Goal: Task Accomplishment & Management: Use online tool/utility

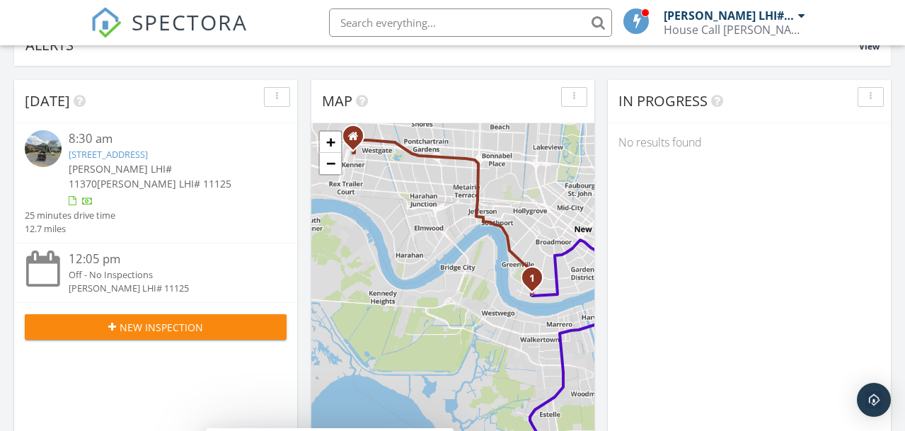
scroll to position [116, 0]
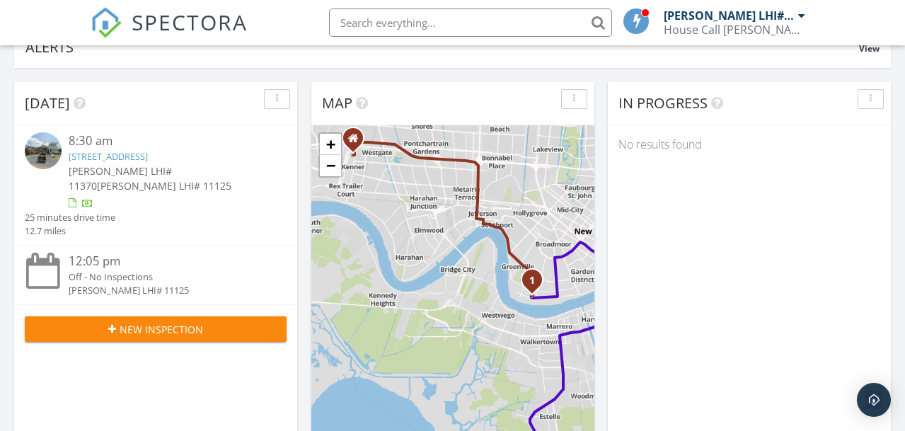
click at [745, 21] on div "[PERSON_NAME] LHI# 11125" at bounding box center [728, 15] width 131 height 14
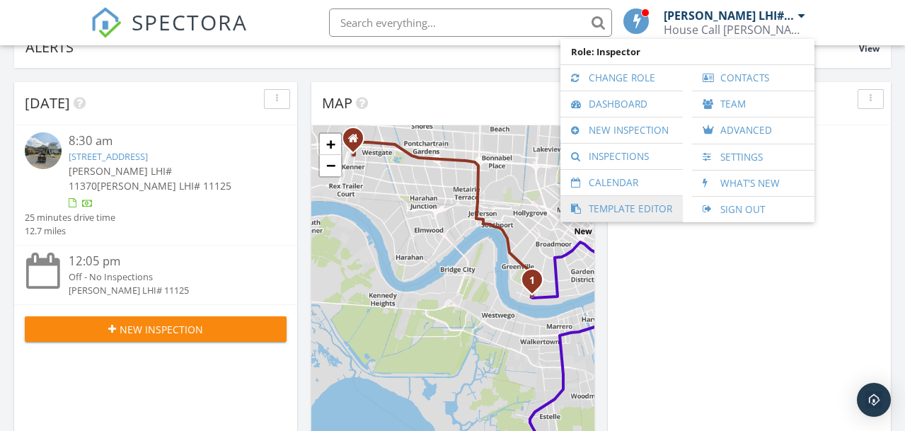
click at [631, 206] on link "Template Editor" at bounding box center [621, 208] width 108 height 25
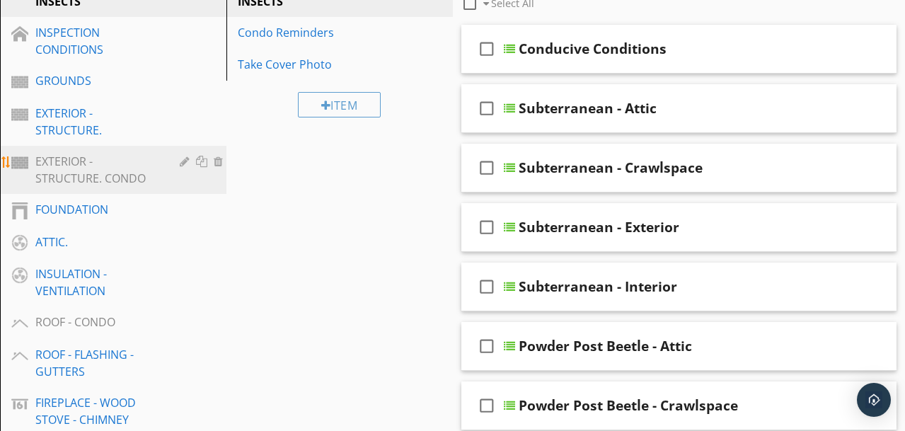
scroll to position [236, 0]
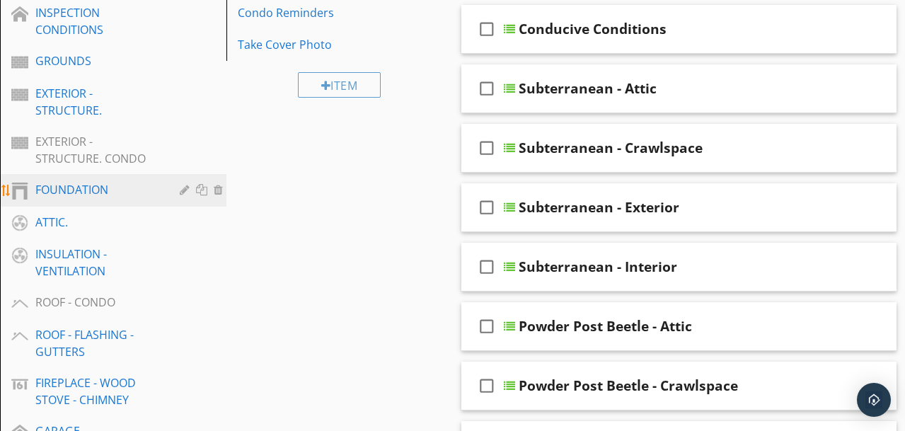
click at [127, 191] on div "FOUNDATION" at bounding box center [97, 189] width 124 height 17
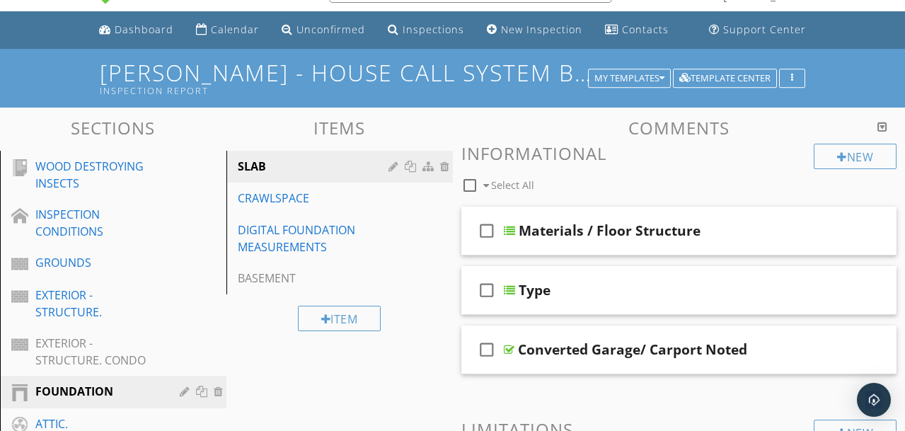
scroll to position [31, 0]
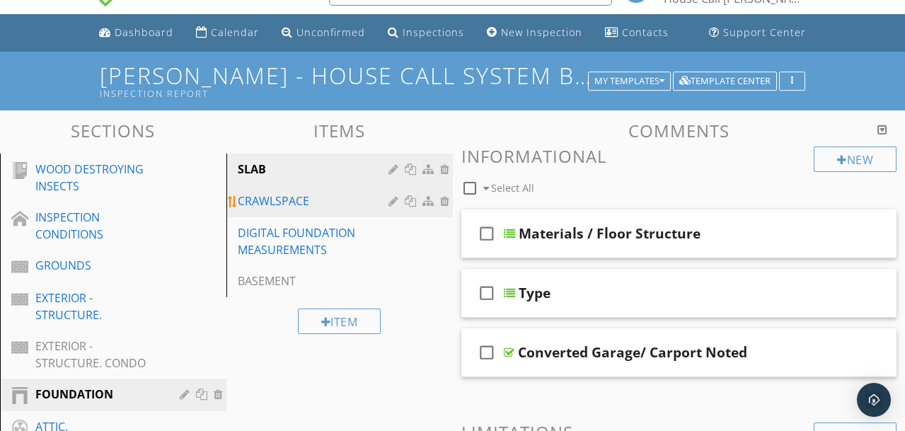
click at [284, 203] on div "CRAWLSPACE" at bounding box center [315, 200] width 155 height 17
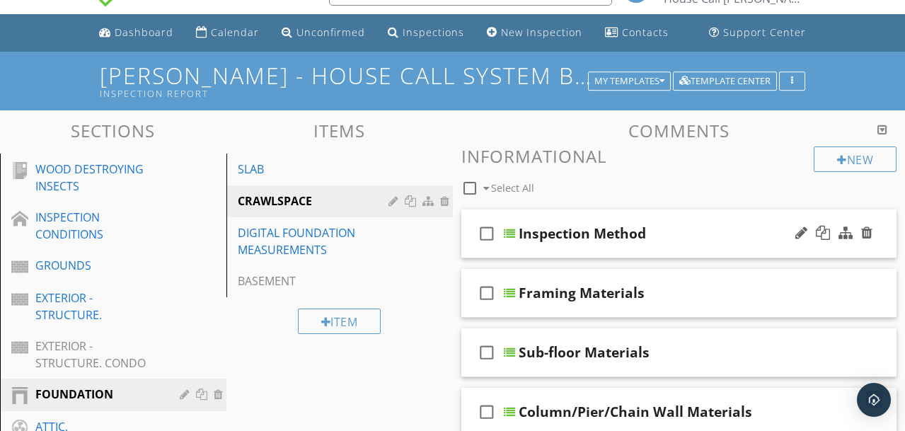
click at [513, 236] on div at bounding box center [509, 233] width 11 height 11
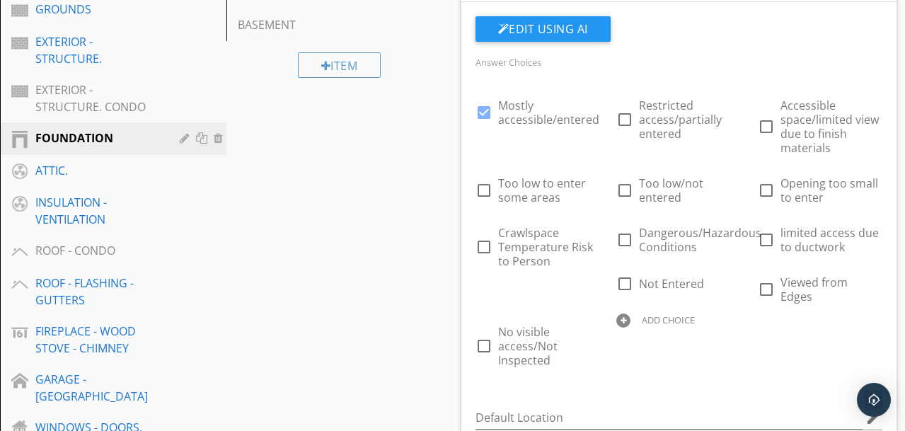
scroll to position [289, 0]
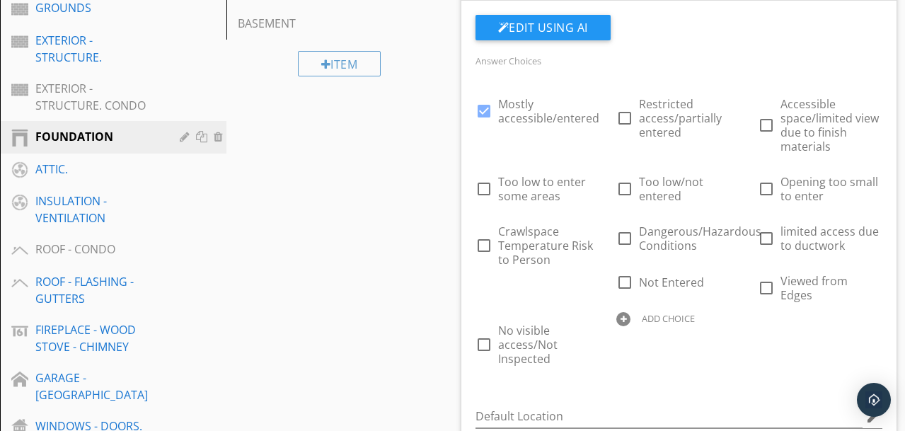
click at [627, 312] on div at bounding box center [623, 319] width 14 height 14
type input "Converted to Living Space"
click at [717, 366] on div "Answer Choices check_box Mostly accessible/entered check_box_outline_blank Rest…" at bounding box center [679, 219] width 424 height 335
